Goal: Task Accomplishment & Management: Use online tool/utility

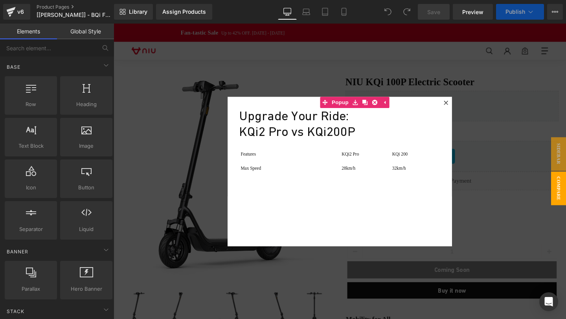
drag, startPoint x: 463, startPoint y: 105, endPoint x: 589, endPoint y: 168, distance: 140.4
click at [463, 105] on icon at bounding box center [463, 107] width 5 height 5
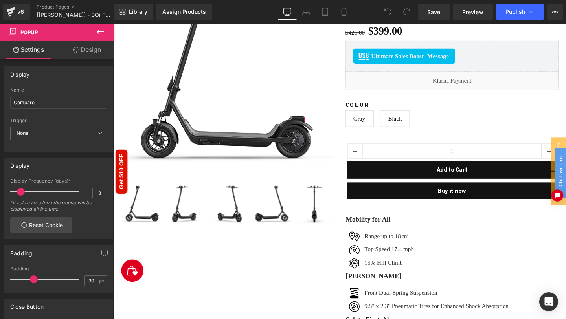
click html "Chat with us"
click at [560, 159] on span "Chat with us" at bounding box center [561, 174] width 12 height 32
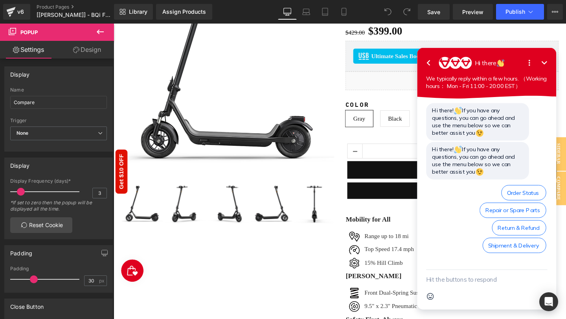
click at [431, 65] on icon "button" at bounding box center [429, 63] width 9 height 9
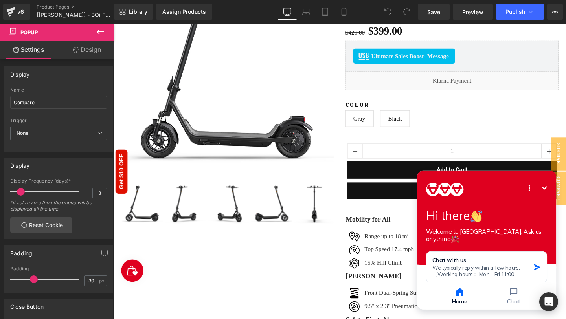
click at [549, 187] on icon "Minimize" at bounding box center [551, 189] width 9 height 9
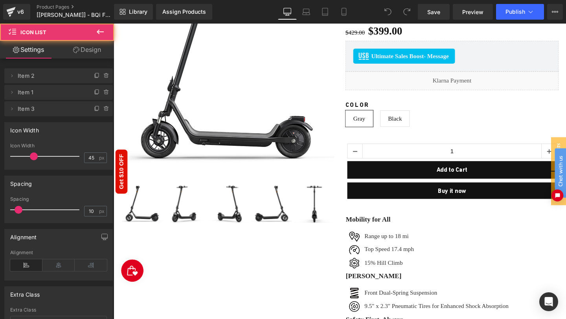
click at [566, 255] on div "Image Range up to 18 mi Text Block Image Top Speed 17.4 mph Text Block Image" at bounding box center [470, 263] width 224 height 42
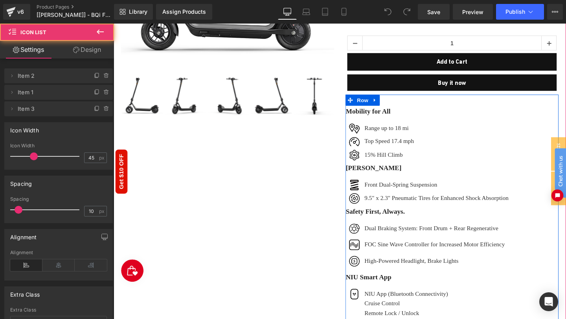
scroll to position [276, 0]
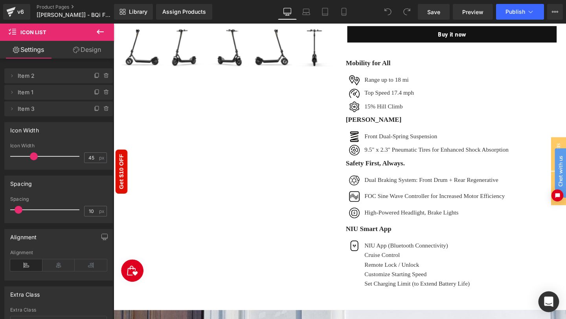
click at [553, 301] on icon "Open Intercom Messenger" at bounding box center [549, 302] width 10 height 10
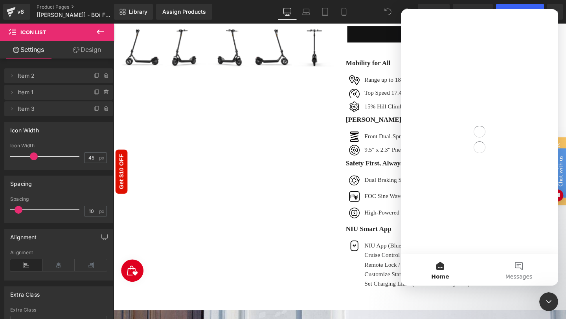
scroll to position [0, 0]
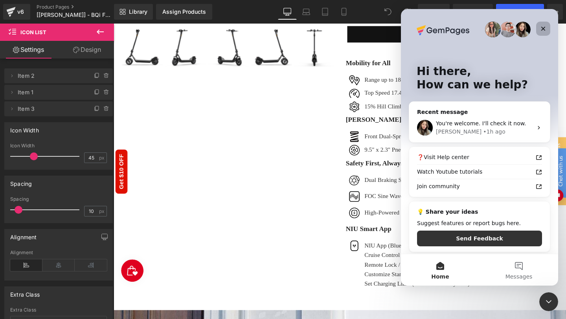
click at [546, 26] on icon "Close" at bounding box center [543, 29] width 6 height 6
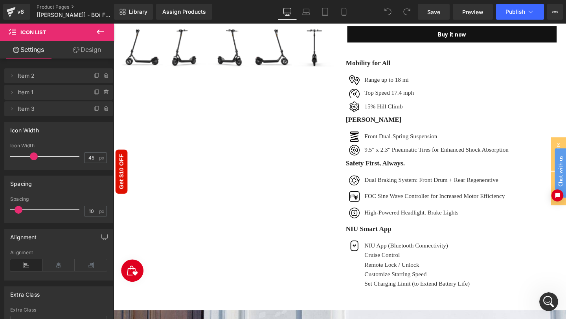
click at [552, 184] on div "Chat with us" at bounding box center [557, 186] width 20 height 55
click html "Chat with us"
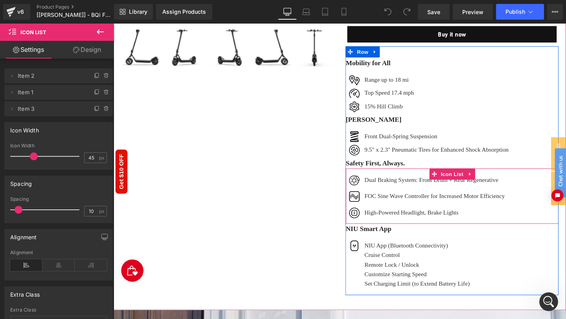
scroll to position [423, 0]
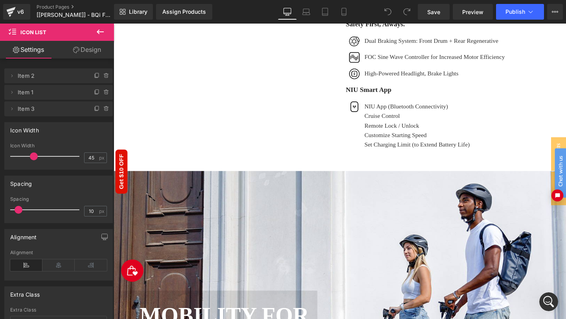
click at [130, 271] on img "Open Smile.io Rewards Program" at bounding box center [133, 271] width 12 height 12
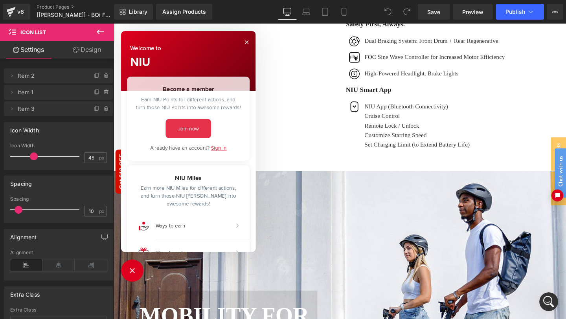
scroll to position [0, 0]
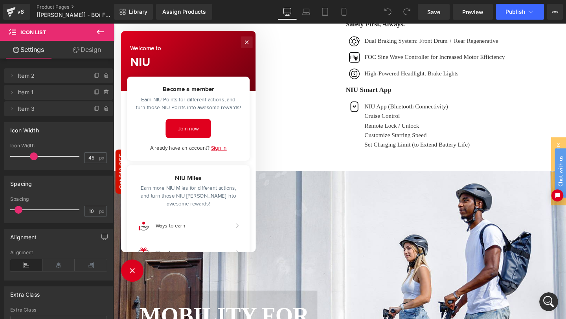
click at [252, 44] on button "Close" at bounding box center [253, 43] width 13 height 13
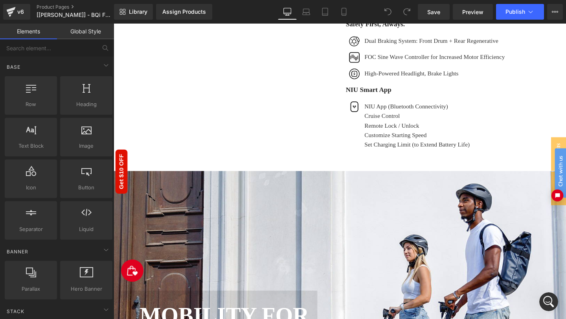
click at [124, 187] on button "Get $10 OFF" at bounding box center [121, 178] width 7 height 37
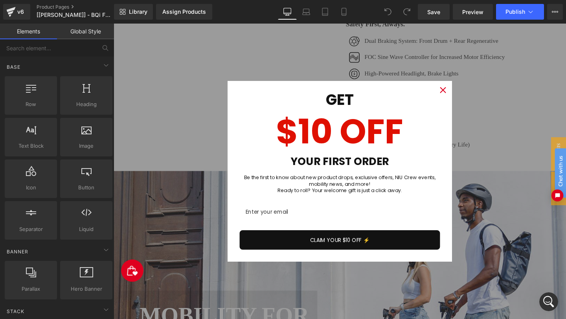
click at [460, 92] on icon "close icon" at bounding box center [460, 93] width 6 height 6
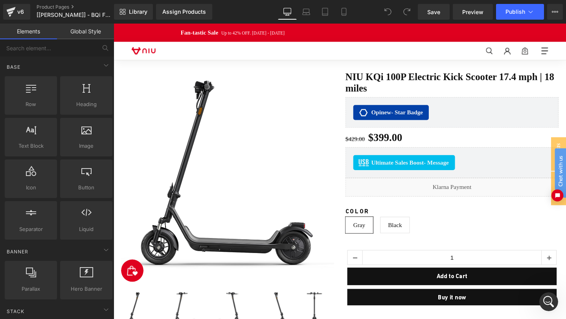
click html "Chat with us"
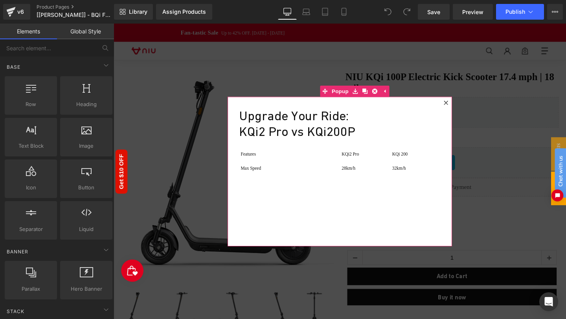
click at [463, 106] on icon at bounding box center [463, 107] width 5 height 5
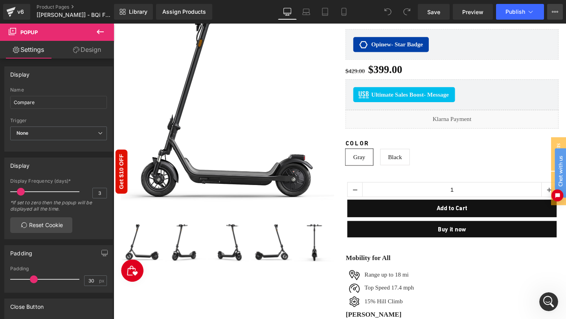
click at [556, 15] on button "View Live Page View with current Template Save Template to Library Schedule Pub…" at bounding box center [555, 12] width 16 height 16
